Goal: Transaction & Acquisition: Purchase product/service

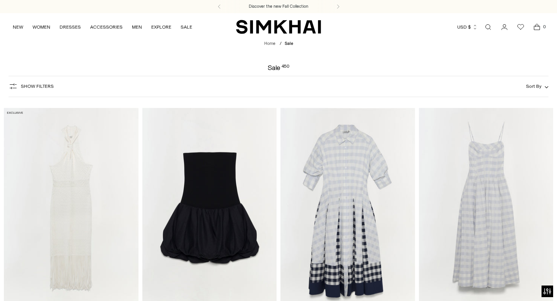
click at [541, 87] on button "Sort By" at bounding box center [537, 86] width 22 height 9
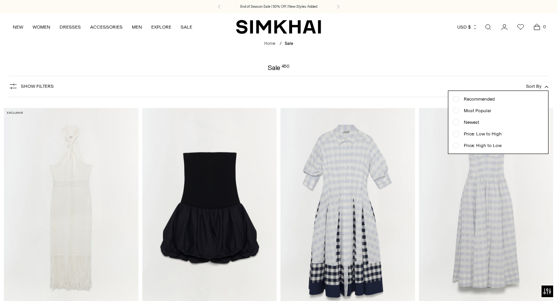
click at [455, 134] on div at bounding box center [455, 133] width 3 height 3
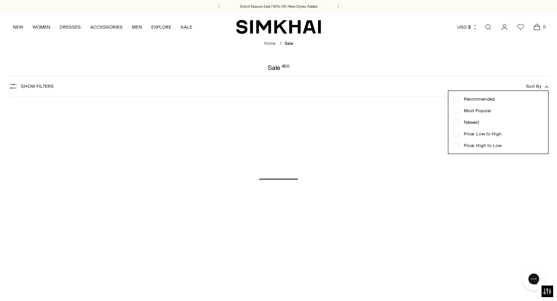
click at [20, 86] on button "Show Filters" at bounding box center [31, 86] width 45 height 12
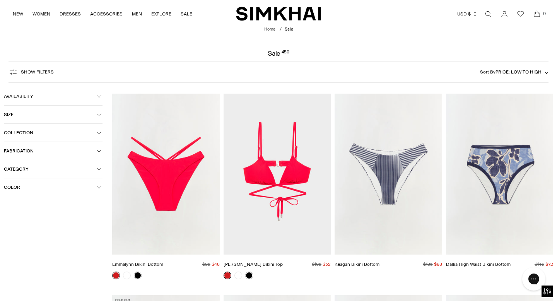
scroll to position [57, 0]
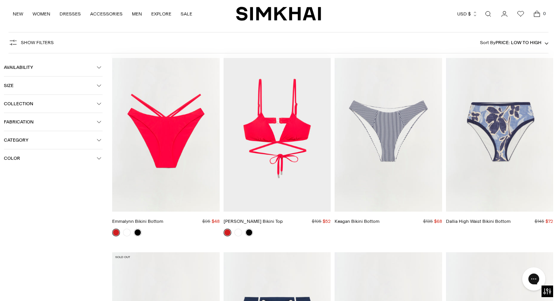
click at [51, 100] on button "Collection" at bounding box center [53, 104] width 99 height 18
click at [25, 203] on span "Category" at bounding box center [50, 200] width 93 height 5
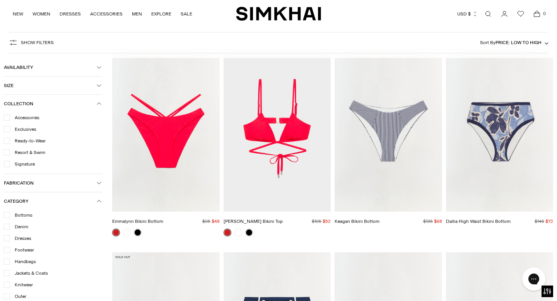
click at [23, 240] on span "Dresses" at bounding box center [20, 238] width 21 height 7
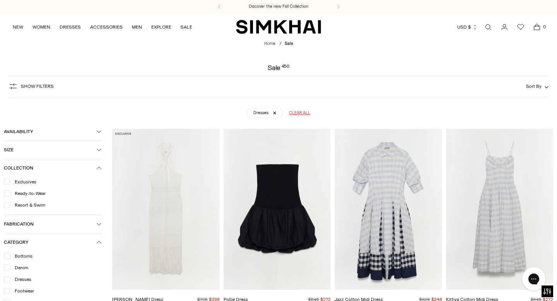
click at [533, 85] on span "Sort By" at bounding box center [533, 86] width 15 height 5
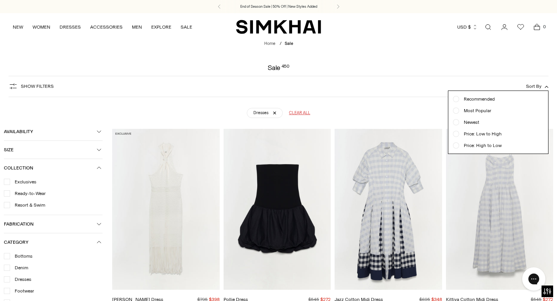
click at [414, 103] on div "Dresses Clear all" at bounding box center [278, 109] width 523 height 19
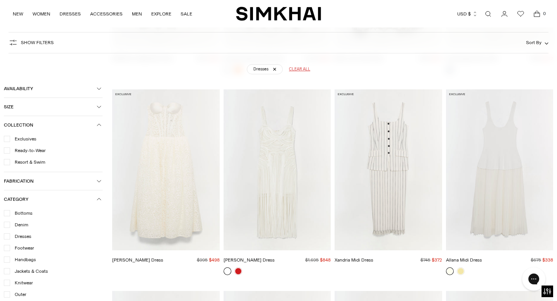
scroll to position [1115, 0]
